Goal: Entertainment & Leisure: Consume media (video, audio)

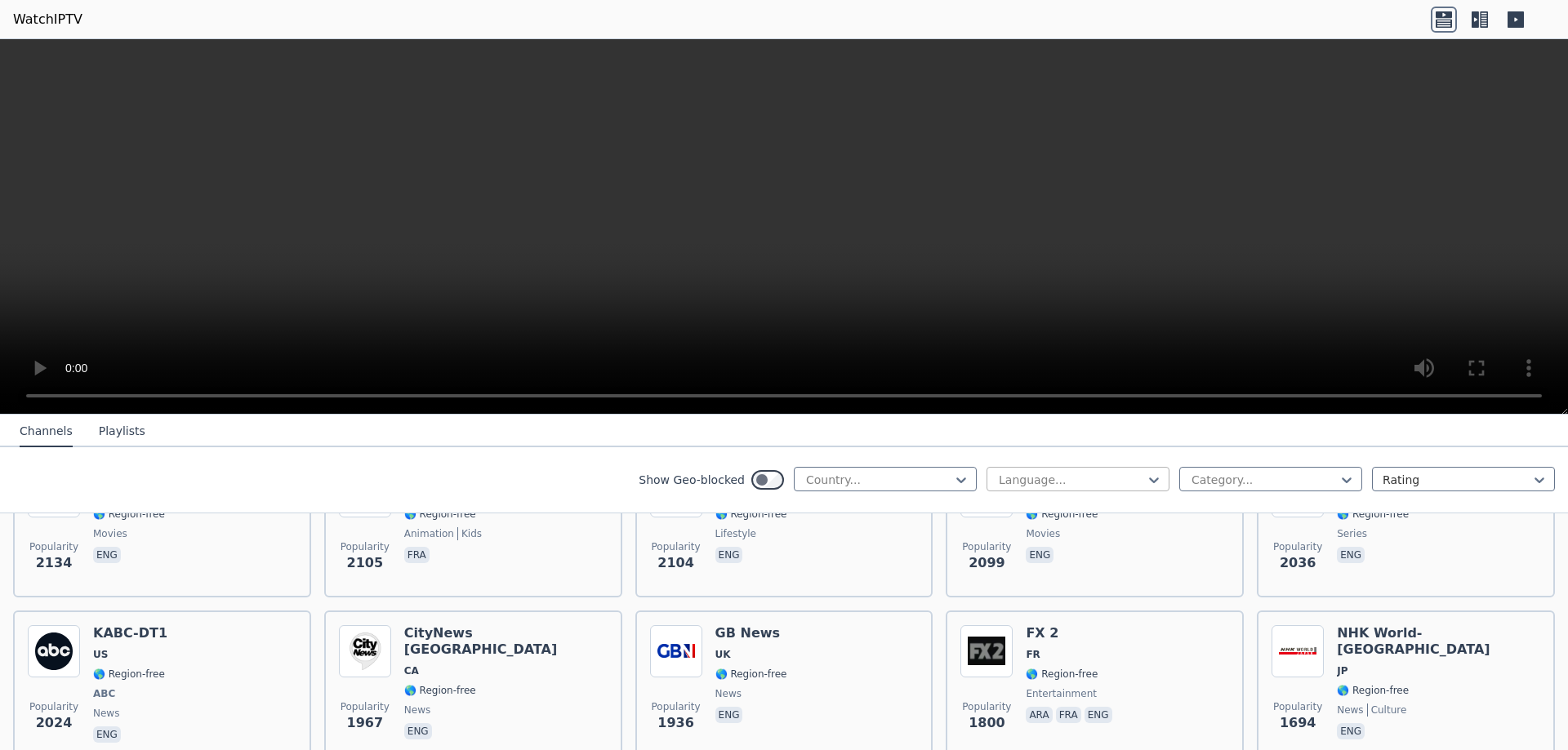
scroll to position [979, 0]
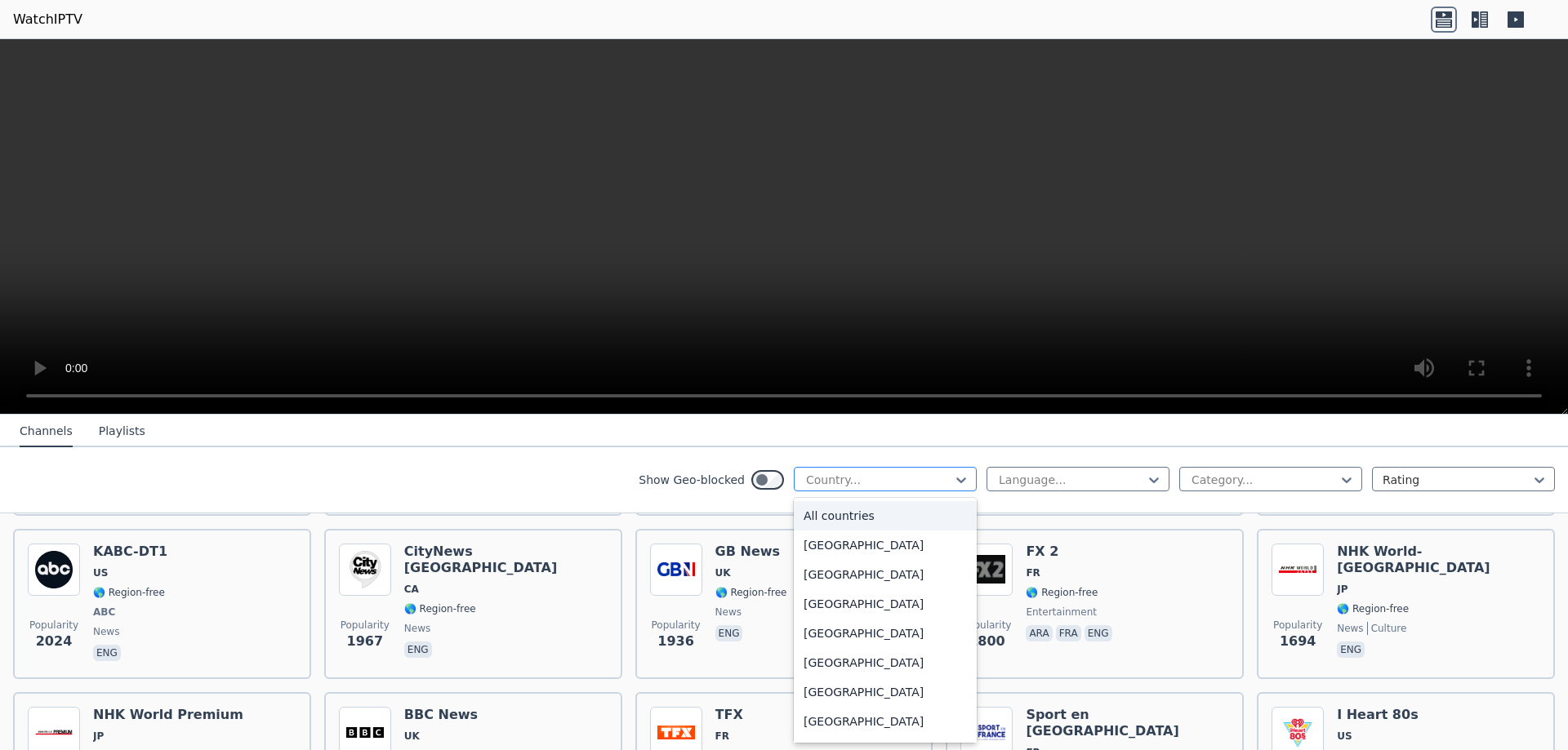
click at [932, 476] on div at bounding box center [879, 480] width 149 height 16
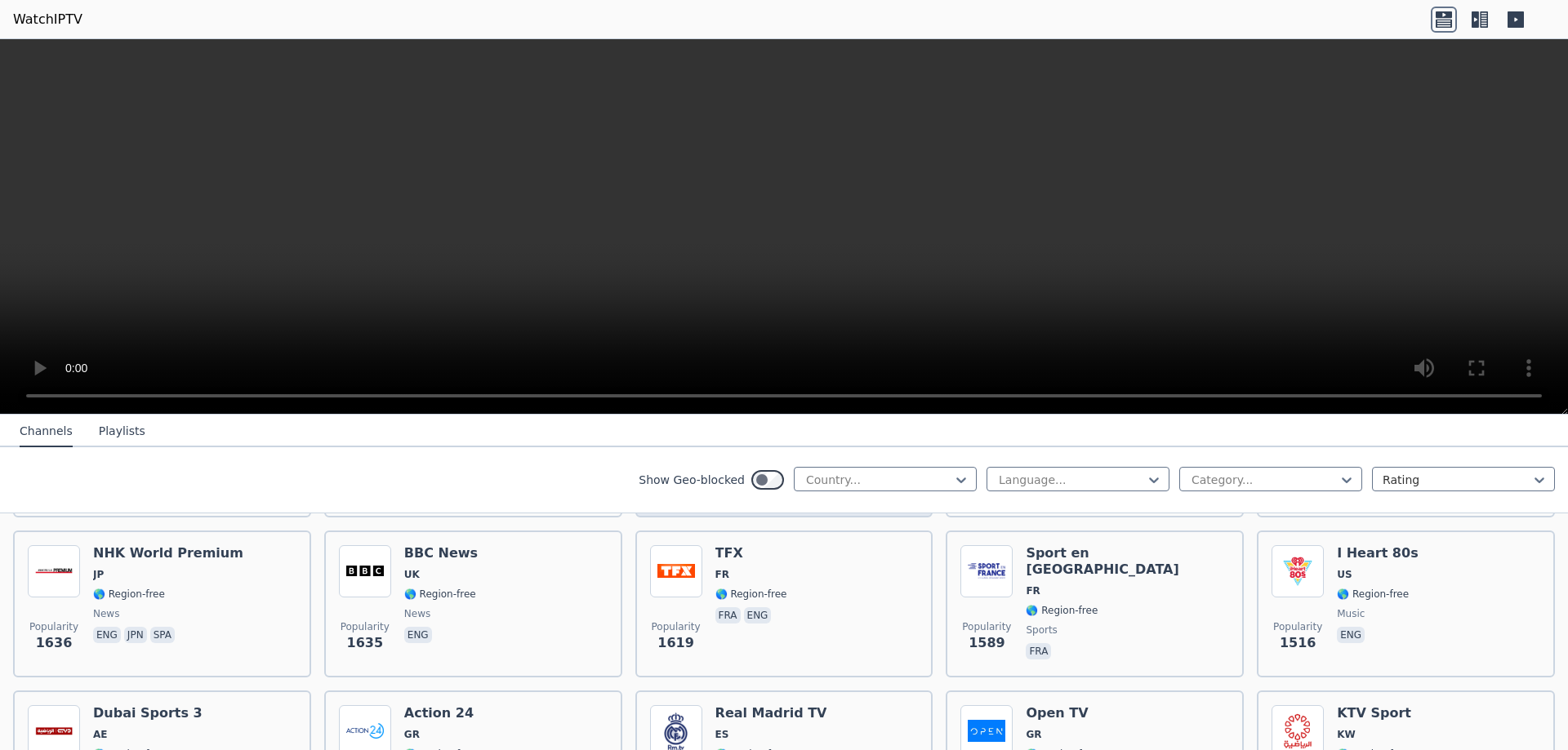
scroll to position [1142, 0]
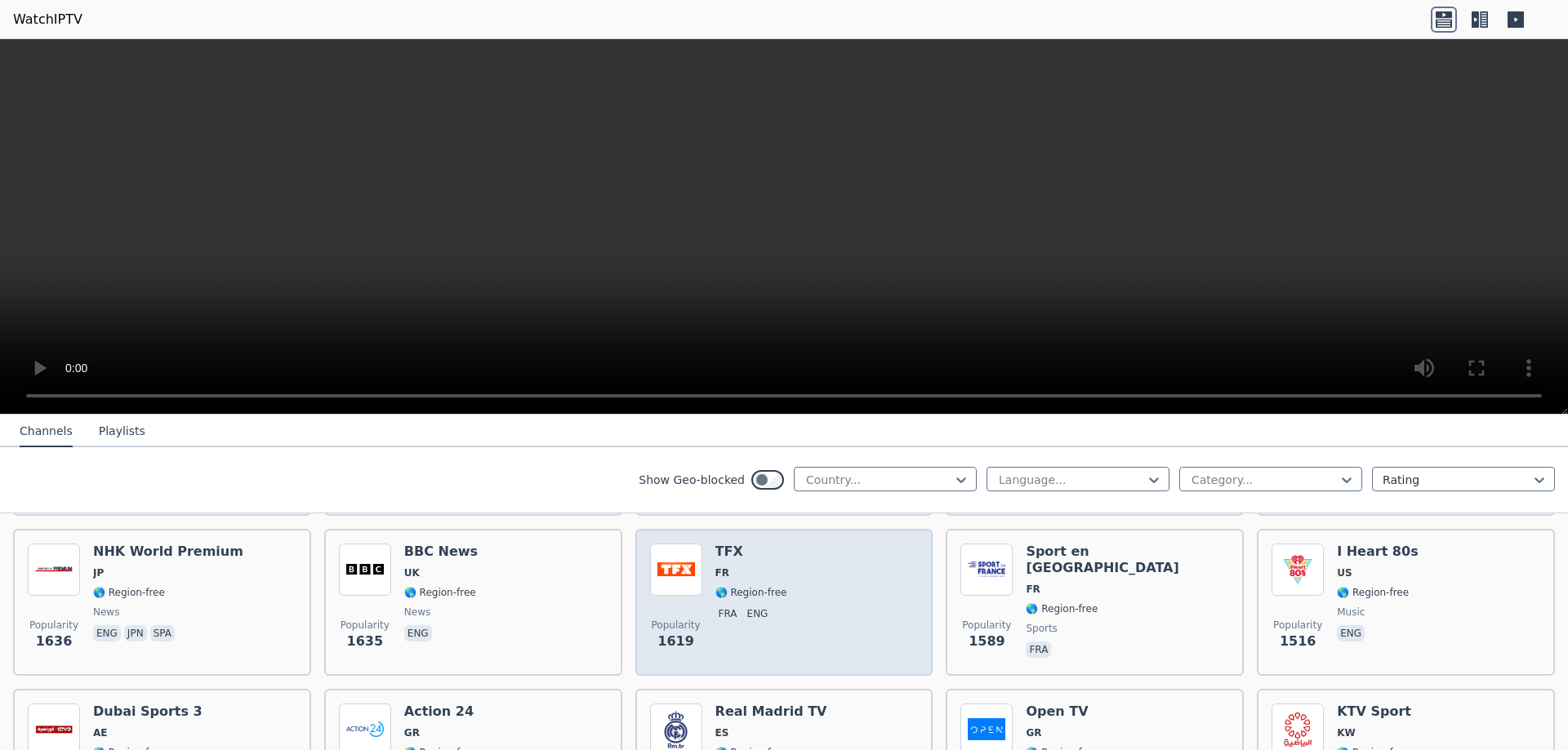
click at [831, 570] on div "Popularity 1619 TFX FR 🌎 Region-free fra eng" at bounding box center [784, 602] width 268 height 118
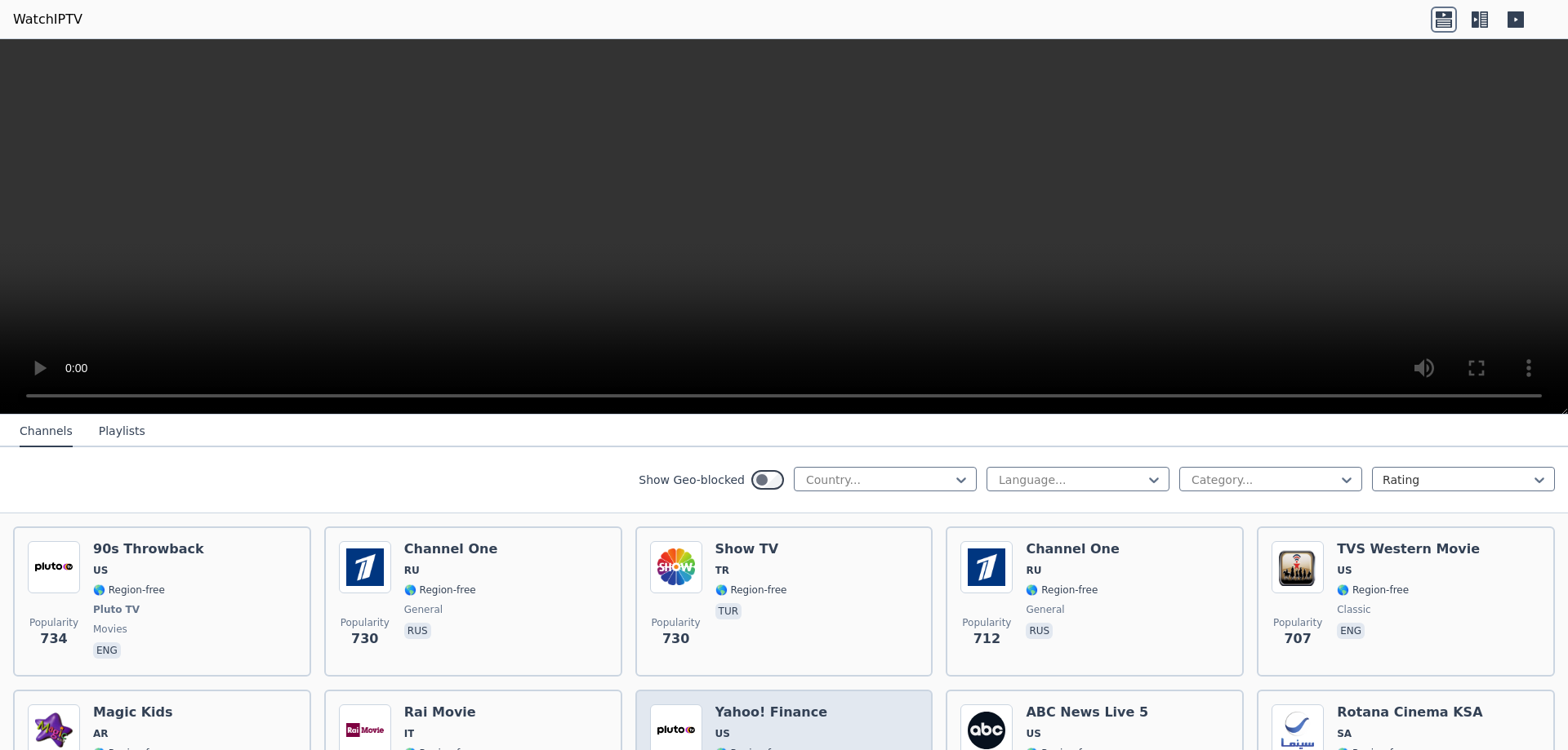
scroll to position [3754, 0]
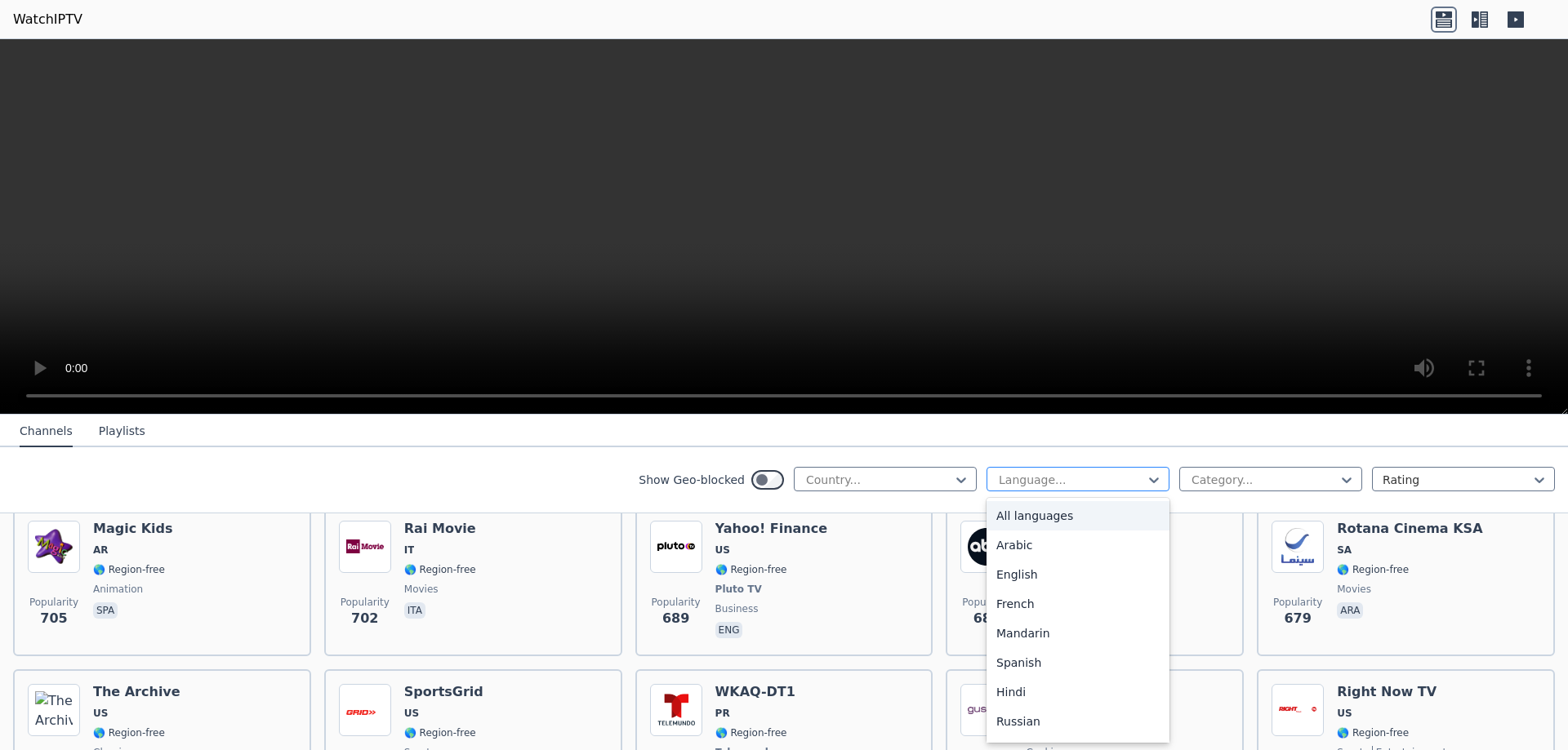
click at [1100, 475] on div at bounding box center [1071, 480] width 149 height 16
click at [1056, 598] on div "French" at bounding box center [1077, 603] width 182 height 29
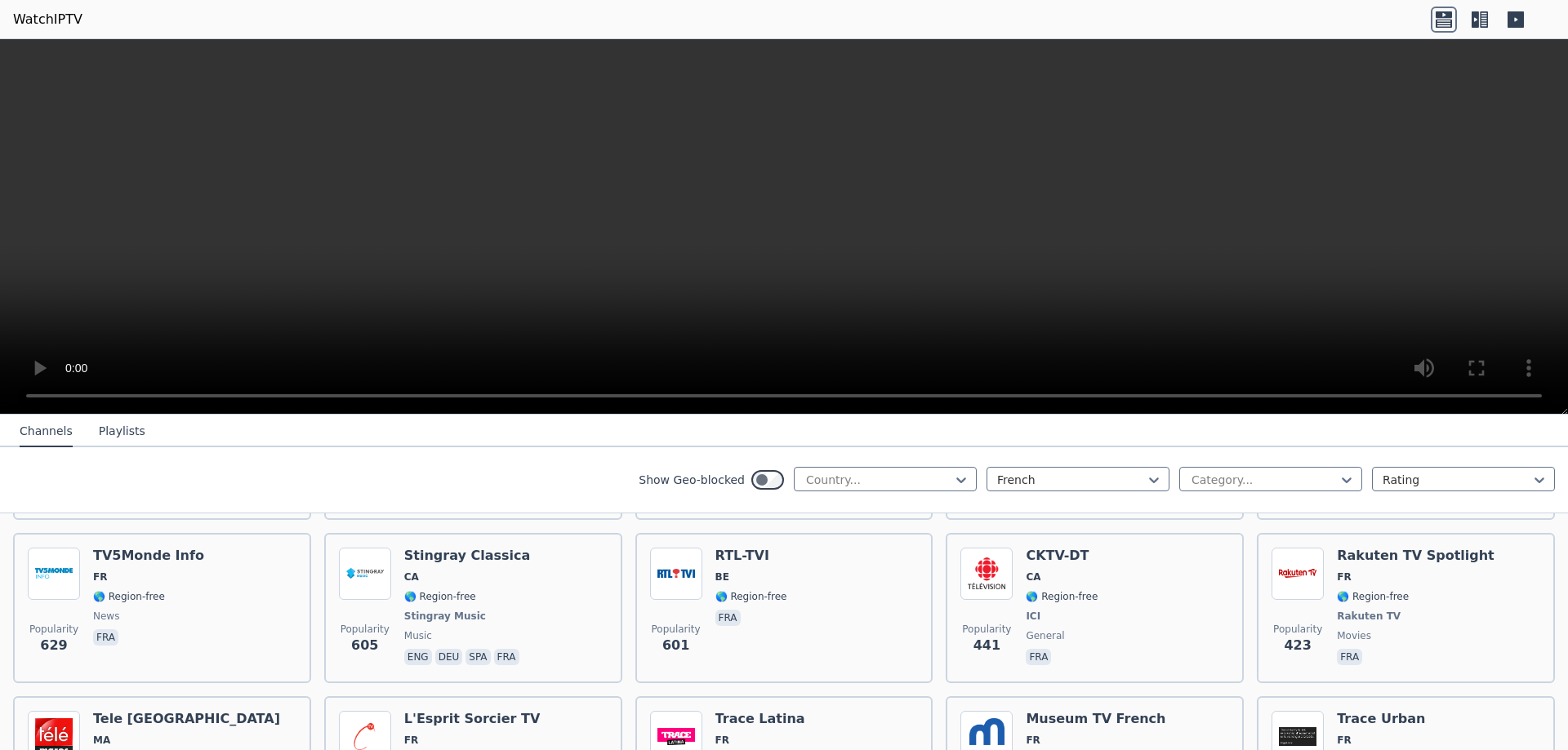
scroll to position [382, 0]
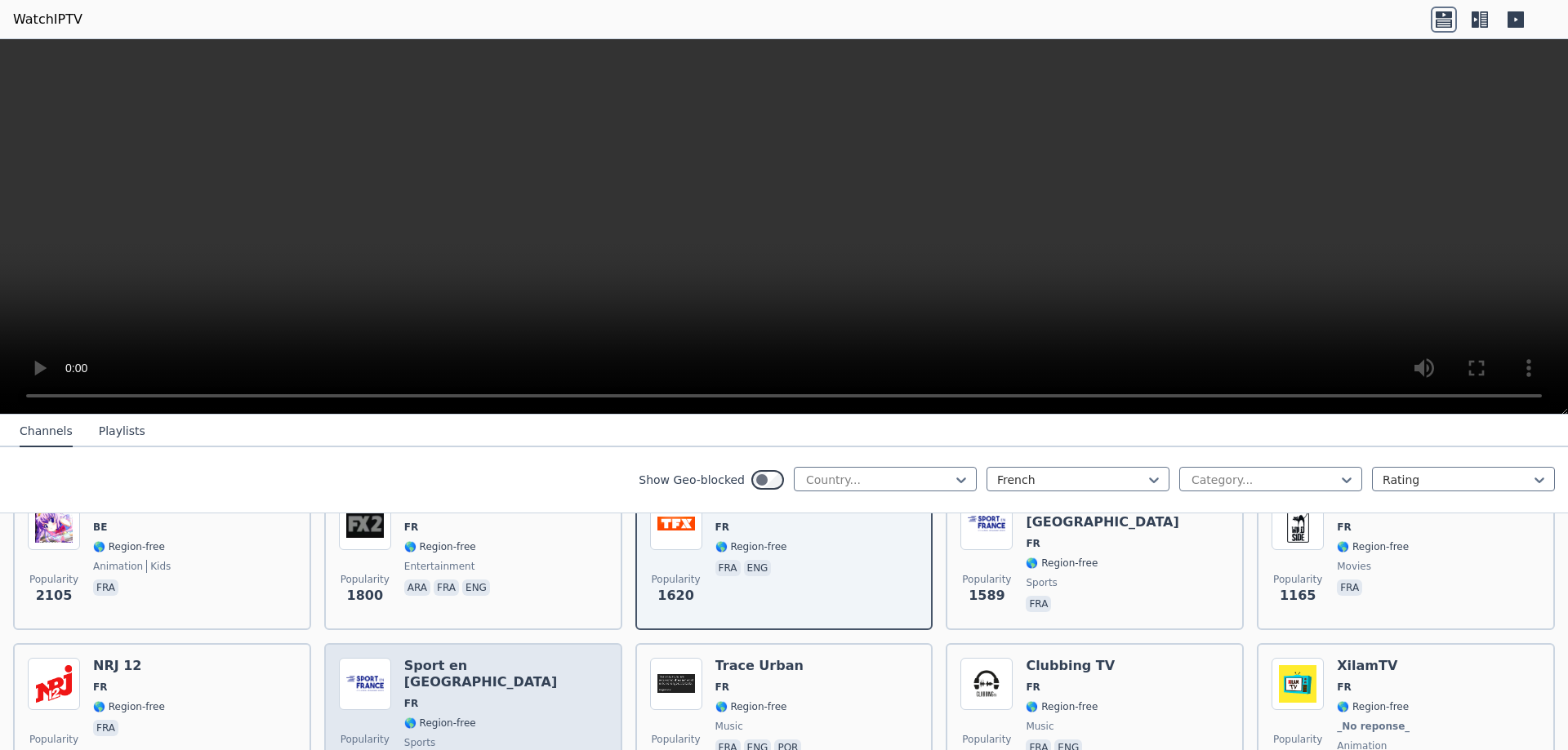
click at [501, 683] on div "Popularity 1033 Sport en [GEOGRAPHIC_DATA] FR 🌎 Region-free sports fra" at bounding box center [473, 718] width 268 height 120
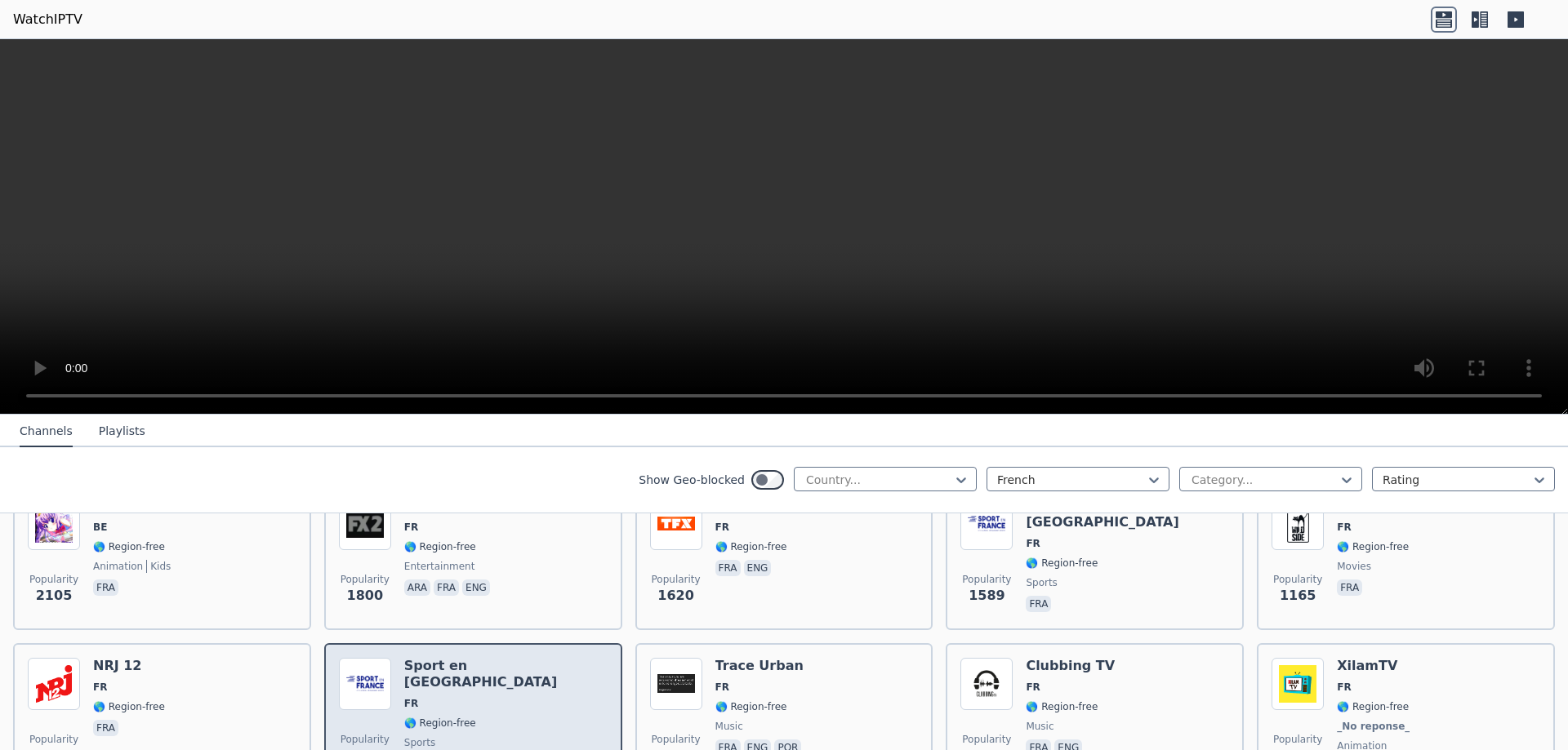
click at [508, 678] on div "Popularity 1033 Sport en [GEOGRAPHIC_DATA] FR 🌎 Region-free sports fra" at bounding box center [473, 718] width 268 height 120
click at [509, 678] on div "Popularity 1033 Sport en [GEOGRAPHIC_DATA] FR 🌎 Region-free sports fra" at bounding box center [473, 718] width 268 height 120
